Goal: Find specific page/section: Find specific page/section

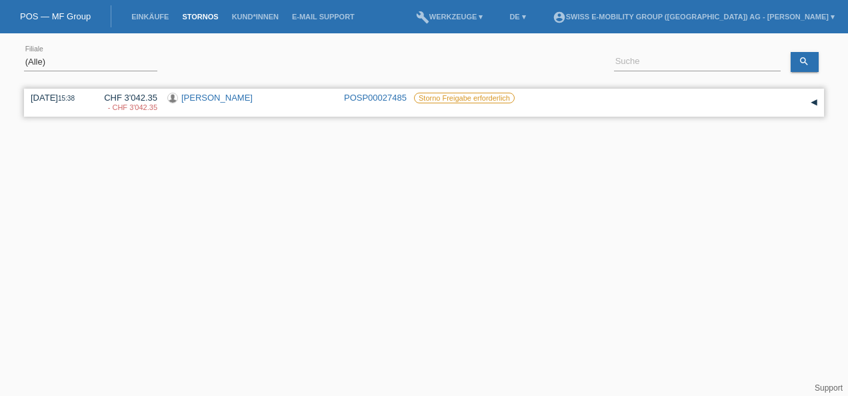
click at [199, 95] on link "[PERSON_NAME]" at bounding box center [216, 98] width 71 height 10
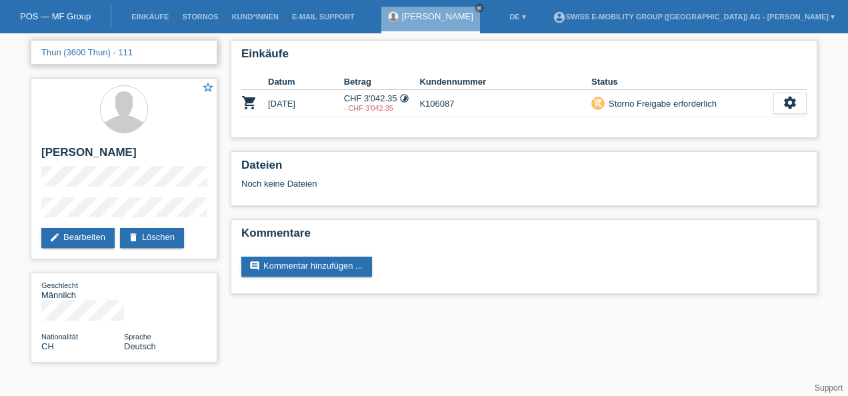
click at [77, 52] on link "Thun (3600 Thun) - 111" at bounding box center [86, 52] width 91 height 10
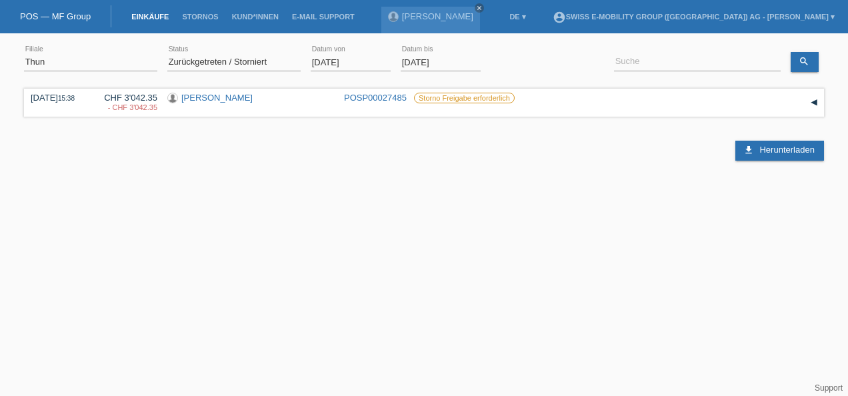
click at [153, 15] on link "Einkäufe" at bounding box center [150, 17] width 51 height 8
click at [201, 15] on link "Stornos" at bounding box center [199, 17] width 49 height 8
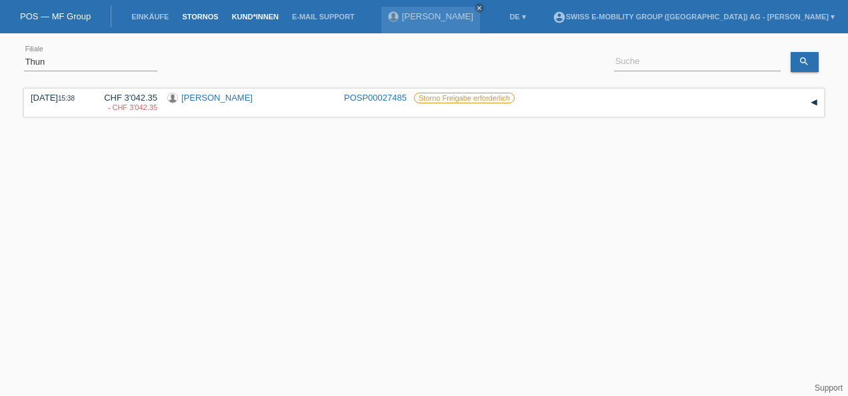
click at [268, 15] on link "Kund*innen" at bounding box center [255, 17] width 60 height 8
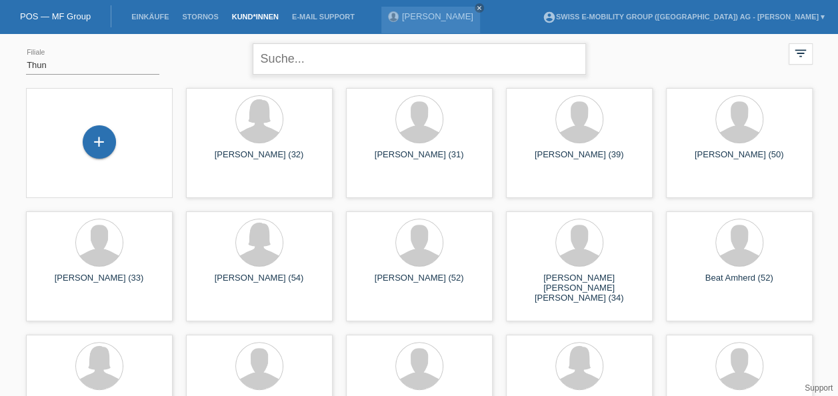
click at [299, 61] on input "text" at bounding box center [419, 58] width 333 height 31
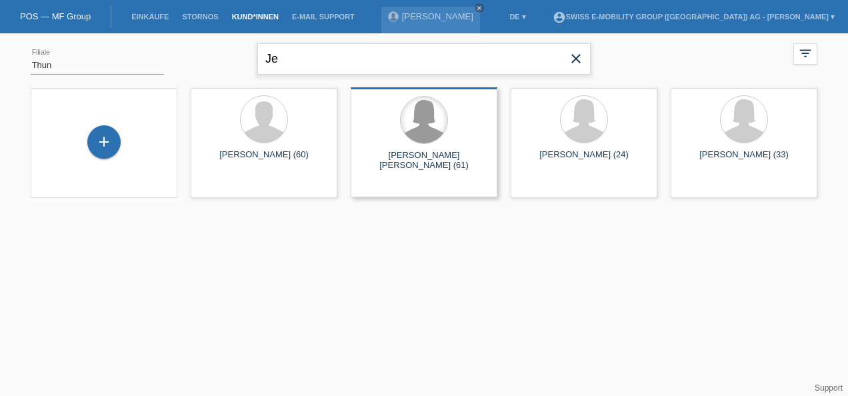
type input "J"
type input "B"
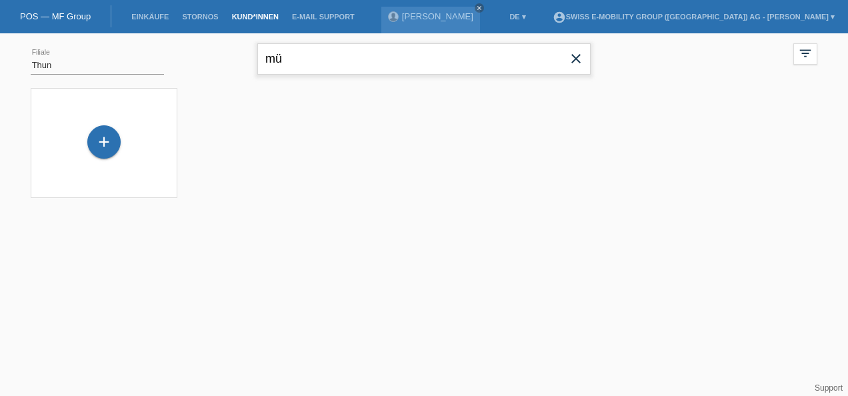
type input "m"
click at [65, 64] on select "(Alle) Aarau Alexand'Ro Edouard'O Passion Vélo SàRL Basel Bern City Bern Expo B…" at bounding box center [97, 65] width 133 height 16
select select "0"
click at [31, 57] on select "(Alle) Aarau Alexand'Ro Edouard'O Passion Vélo SàRL Basel Bern City Bern Expo B…" at bounding box center [97, 65] width 133 height 16
click at [297, 58] on input "text" at bounding box center [423, 58] width 333 height 31
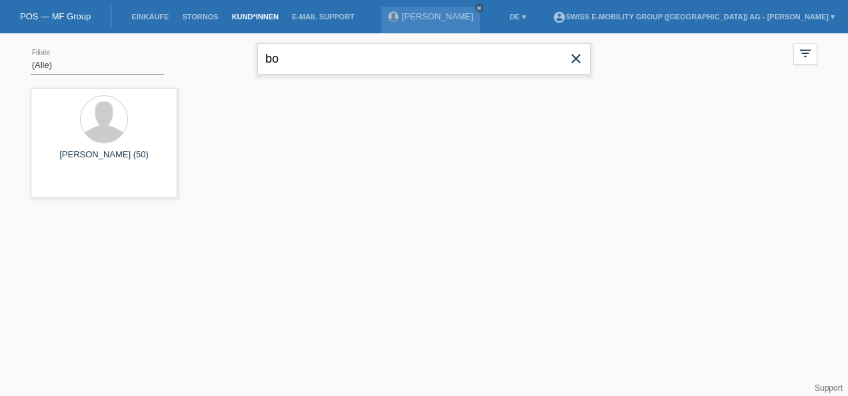
type input "b"
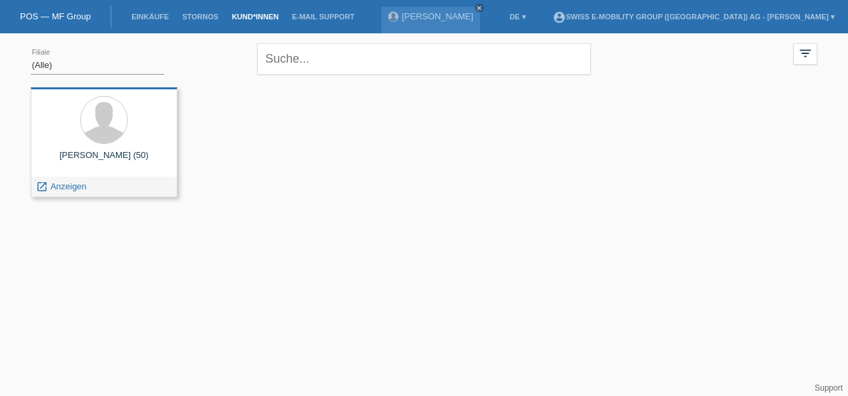
click at [119, 156] on div "Marco Bölter (50)" at bounding box center [103, 160] width 125 height 21
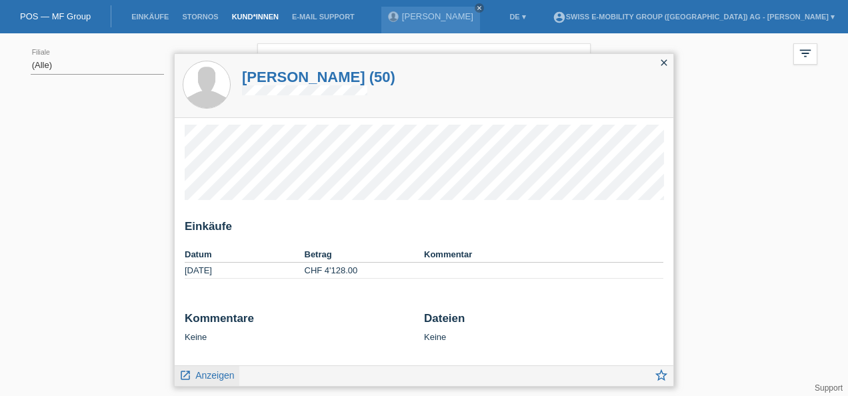
click at [208, 375] on span "Anzeigen" at bounding box center [214, 375] width 39 height 11
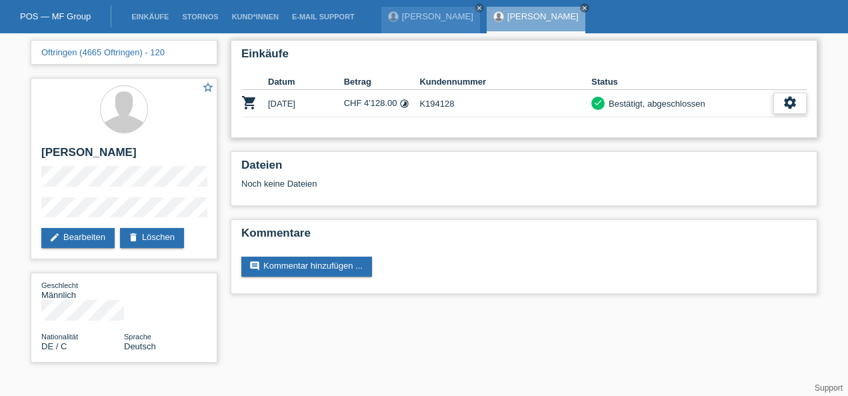
click at [788, 102] on icon "settings" at bounding box center [790, 102] width 15 height 15
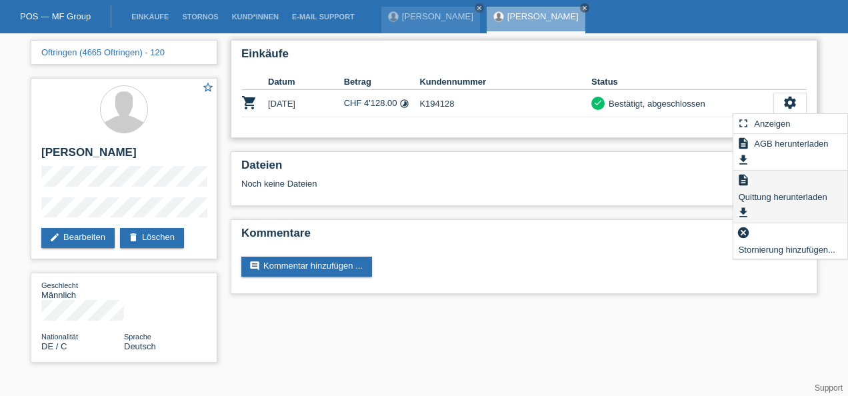
click at [773, 196] on span "Quittung herunterladen" at bounding box center [783, 197] width 93 height 16
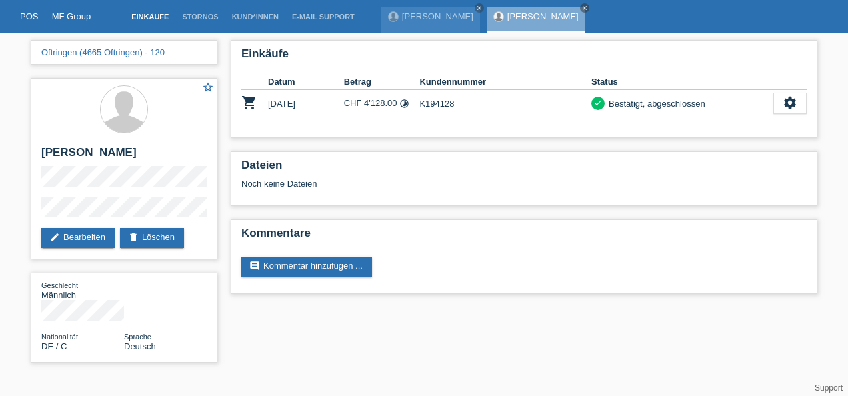
click at [141, 17] on link "Einkäufe" at bounding box center [150, 17] width 51 height 8
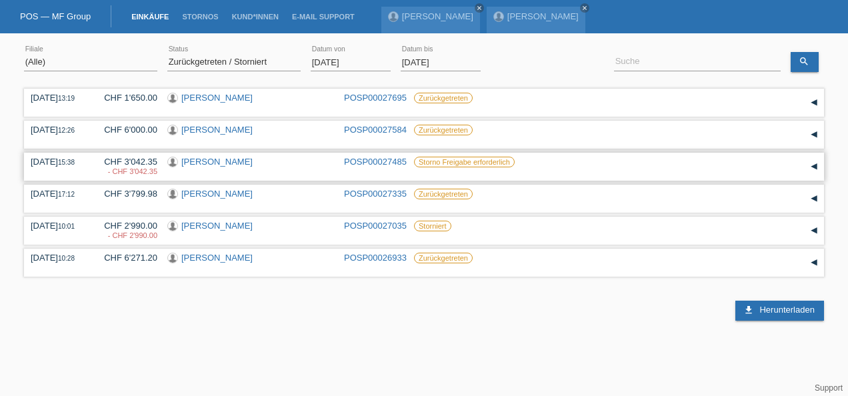
click at [816, 167] on div "▾" at bounding box center [814, 167] width 20 height 20
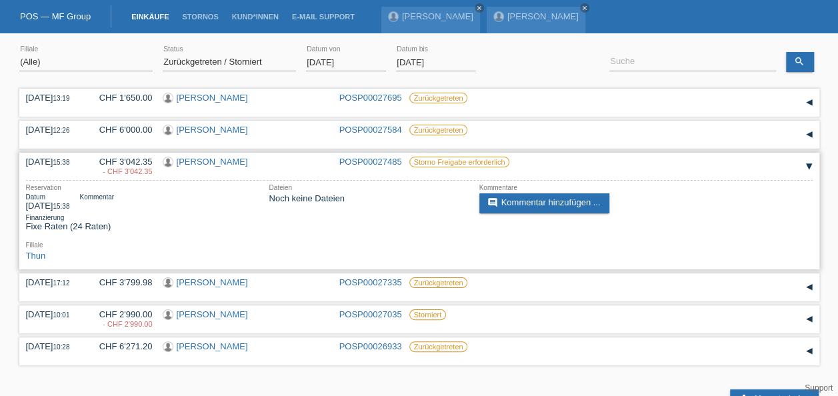
click at [806, 165] on div "▾" at bounding box center [810, 167] width 20 height 20
